Goal: Task Accomplishment & Management: Manage account settings

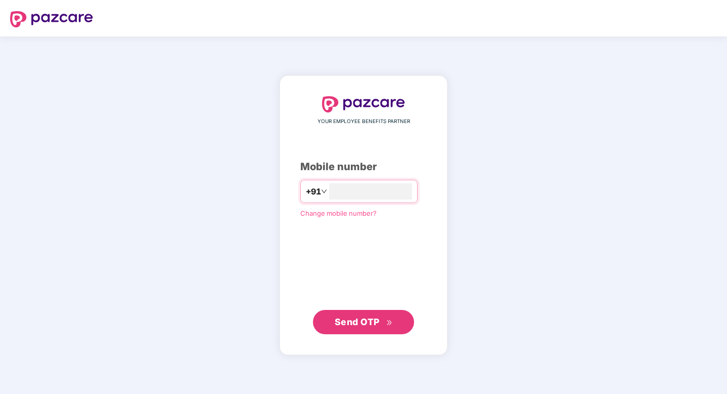
type input "**********"
click at [369, 319] on span "Send OTP" at bounding box center [357, 321] width 45 height 11
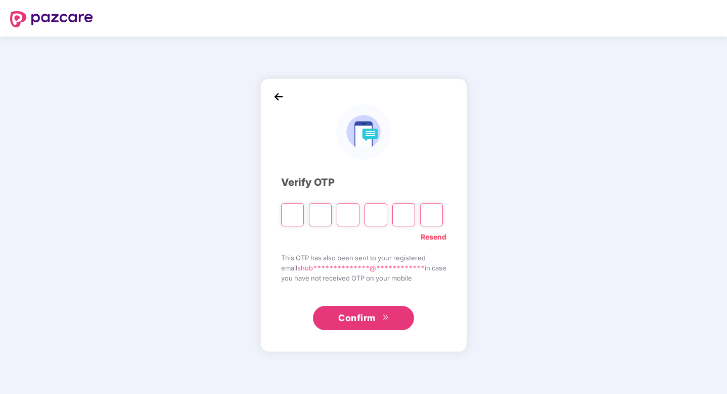
type input "*"
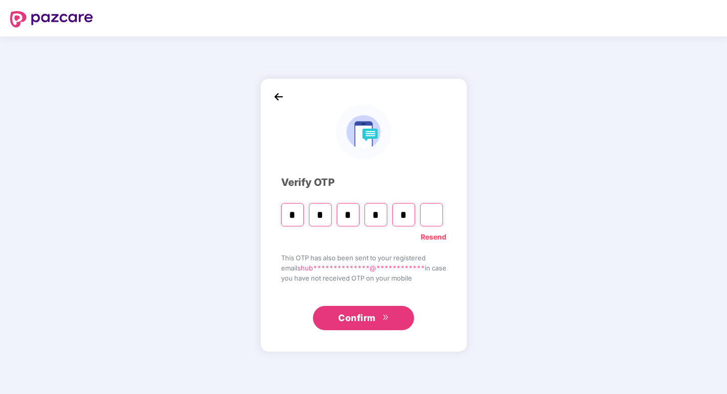
type input "*"
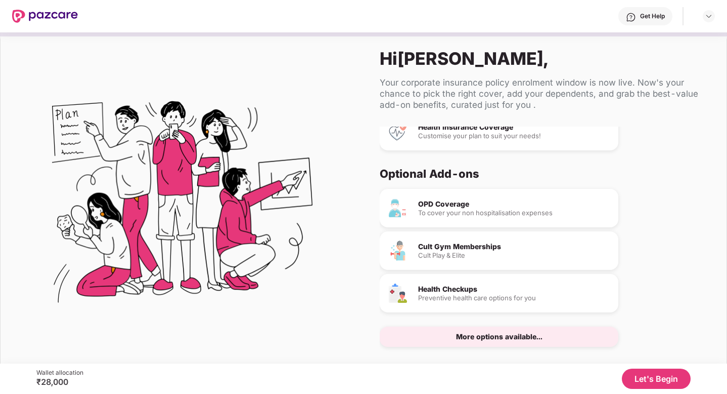
scroll to position [16, 0]
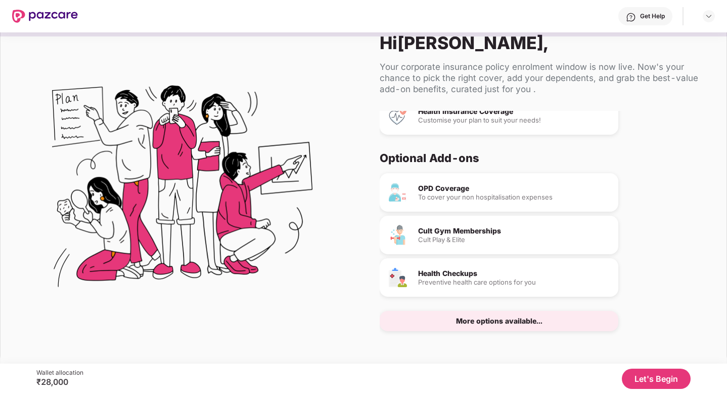
click at [484, 320] on div "More options available..." at bounding box center [499, 320] width 86 height 7
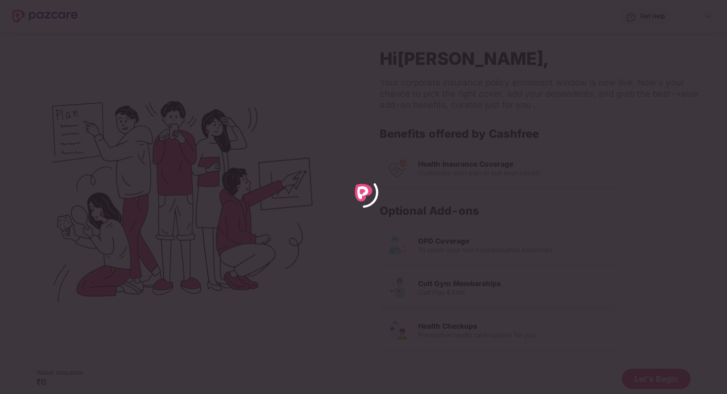
click at [126, 184] on div at bounding box center [363, 197] width 727 height 394
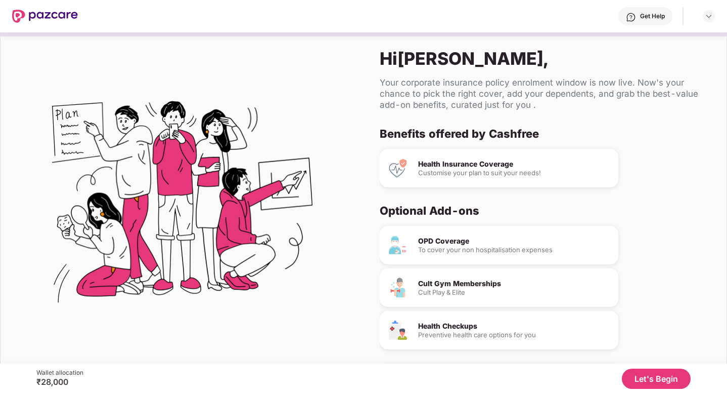
click at [51, 15] on img at bounding box center [45, 16] width 66 height 13
click at [9, 17] on header "Get Help" at bounding box center [363, 16] width 727 height 32
click at [18, 17] on img at bounding box center [45, 16] width 66 height 13
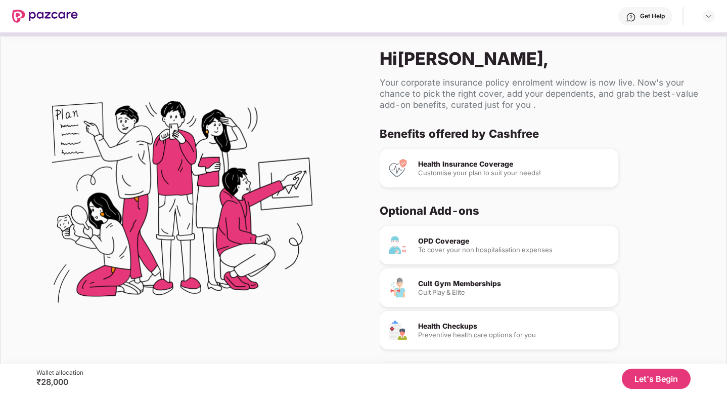
click at [18, 17] on img at bounding box center [45, 16] width 66 height 13
click at [60, 19] on img at bounding box center [45, 16] width 66 height 13
click at [645, 29] on div "Get Help" at bounding box center [396, 16] width 637 height 32
click at [645, 23] on div "Get Help" at bounding box center [646, 16] width 54 height 18
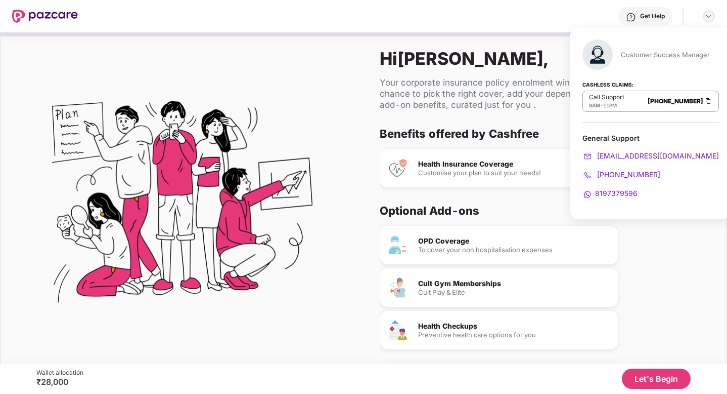
click at [710, 13] on img at bounding box center [709, 16] width 8 height 8
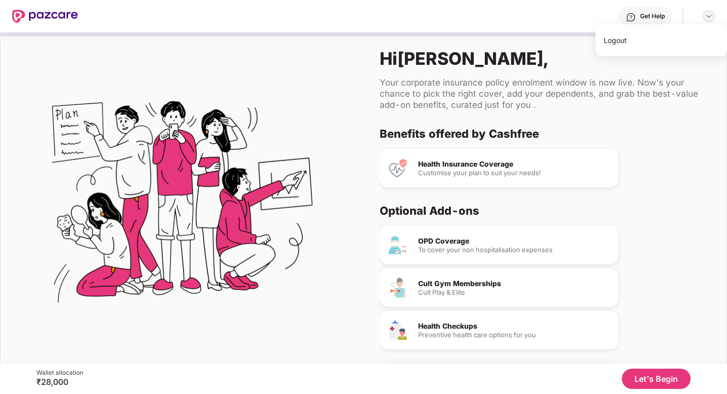
click at [710, 13] on img at bounding box center [709, 16] width 8 height 8
click at [709, 15] on img at bounding box center [709, 16] width 8 height 8
click at [669, 48] on div "Logout" at bounding box center [662, 40] width 132 height 20
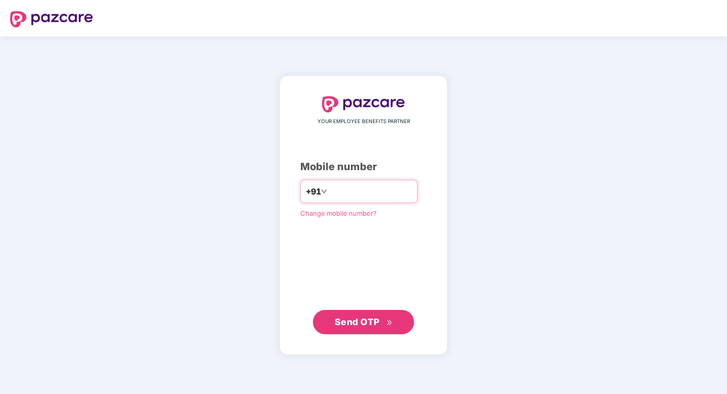
click at [351, 195] on input "number" at bounding box center [370, 191] width 83 height 16
click at [343, 214] on span "Change mobile number?" at bounding box center [338, 213] width 76 height 8
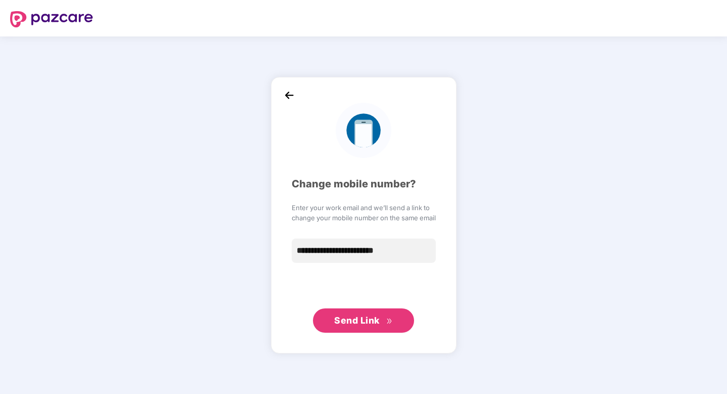
type input "**********"
click at [334, 328] on button "Send Link" at bounding box center [363, 320] width 101 height 24
click at [360, 312] on button "Send Link" at bounding box center [363, 320] width 101 height 24
click at [287, 93] on img at bounding box center [289, 95] width 15 height 15
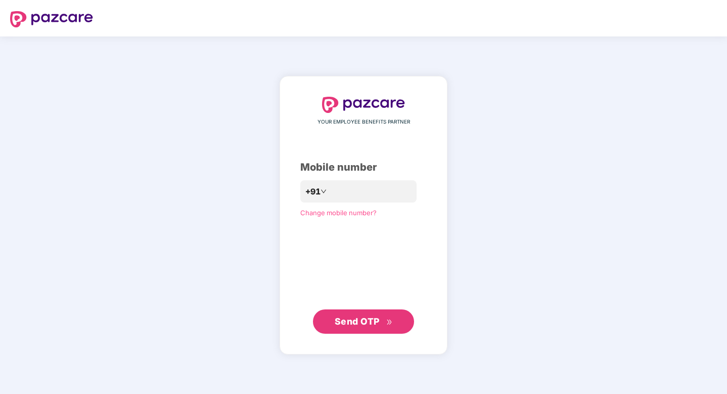
click at [349, 319] on span "Send OTP" at bounding box center [357, 321] width 45 height 11
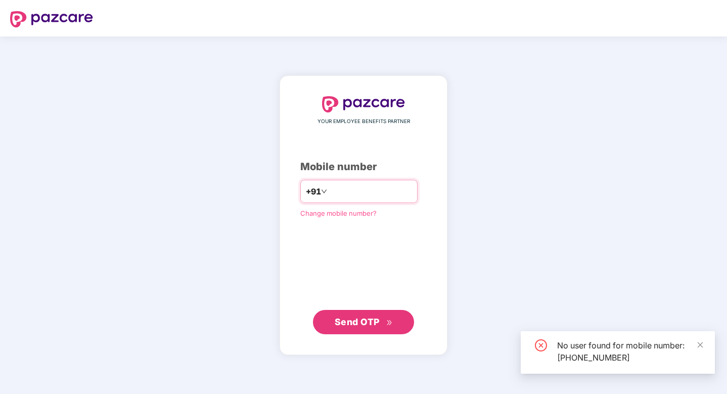
click at [383, 194] on input "**********" at bounding box center [370, 191] width 83 height 16
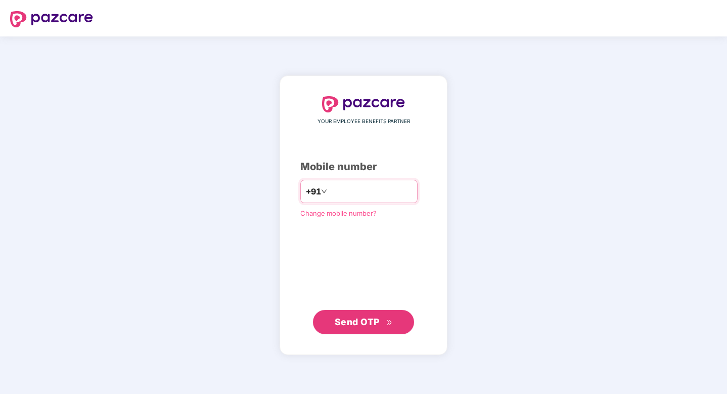
type input "**********"
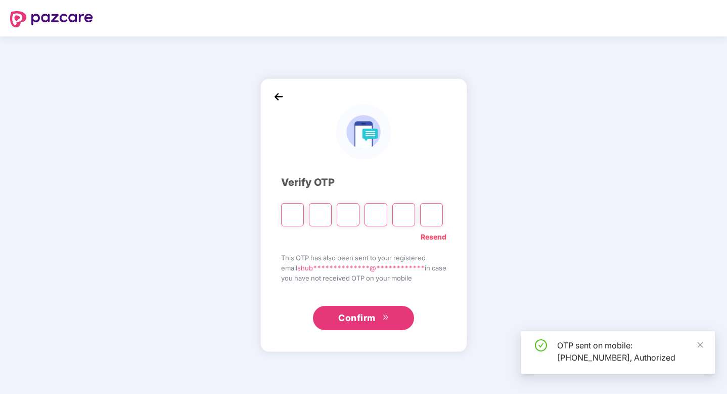
click at [443, 292] on div "**********" at bounding box center [363, 214] width 165 height 231
click at [353, 279] on span "you have not received OTP on your mobile" at bounding box center [363, 278] width 165 height 10
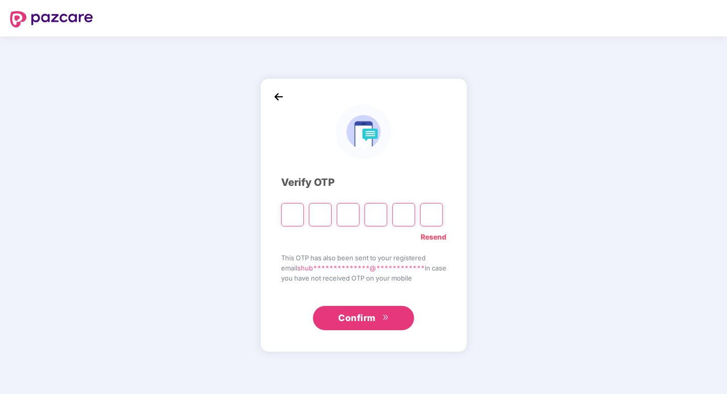
click at [345, 318] on span "Confirm" at bounding box center [356, 318] width 37 height 14
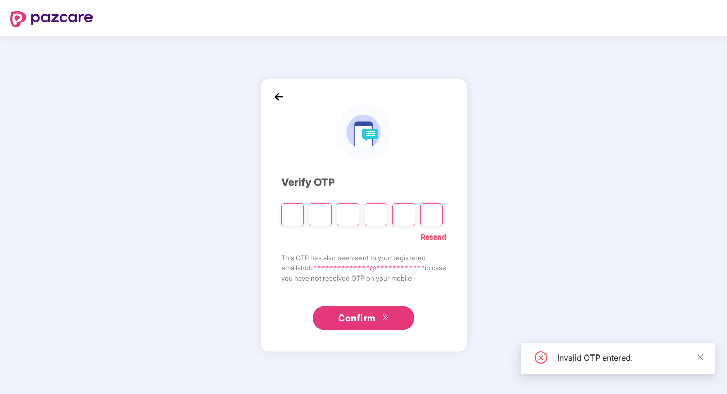
click at [345, 318] on span "Confirm" at bounding box center [356, 318] width 37 height 14
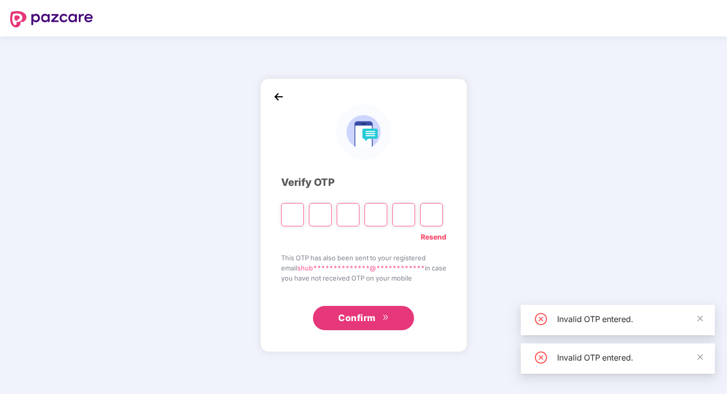
click at [293, 208] on input "Please enter verification code. Digit 1" at bounding box center [292, 214] width 23 height 23
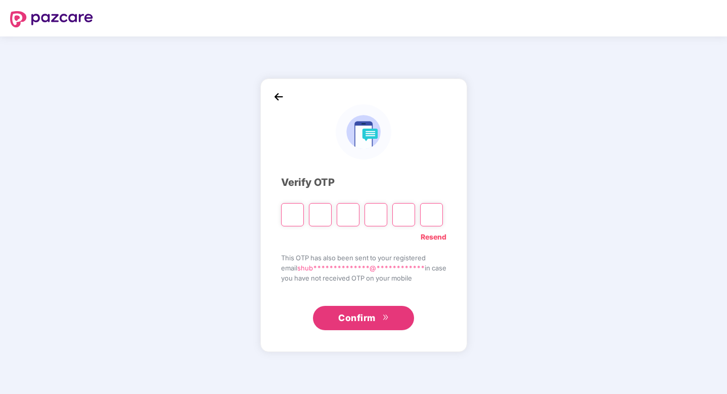
type input "*"
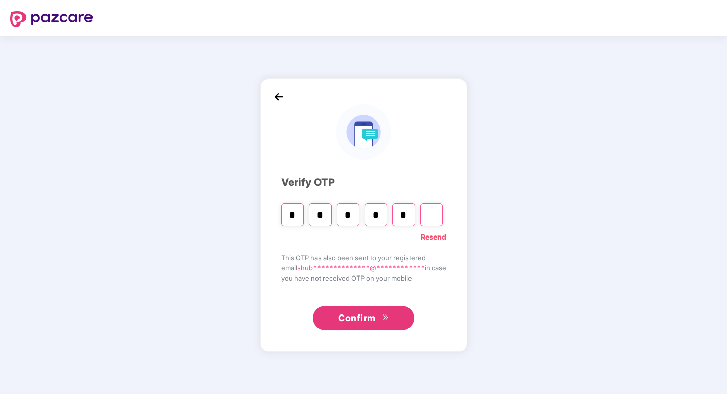
type input "*"
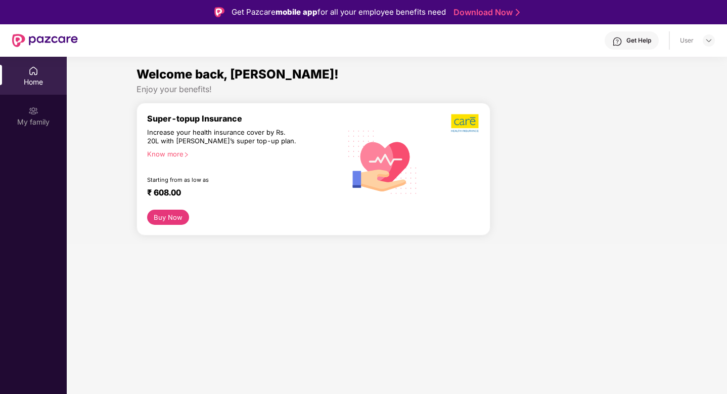
scroll to position [1, 0]
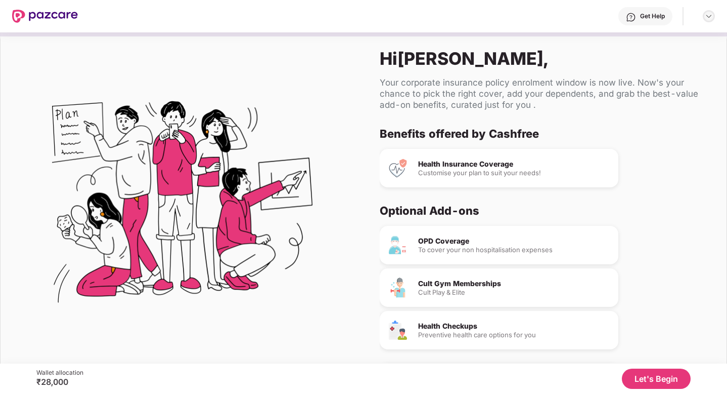
click at [708, 13] on img at bounding box center [709, 16] width 8 height 8
click at [682, 124] on div "Hi [PERSON_NAME] , Your corporate insurance policy enrolment window is now live…" at bounding box center [545, 205] width 363 height 347
